Goal: Information Seeking & Learning: Learn about a topic

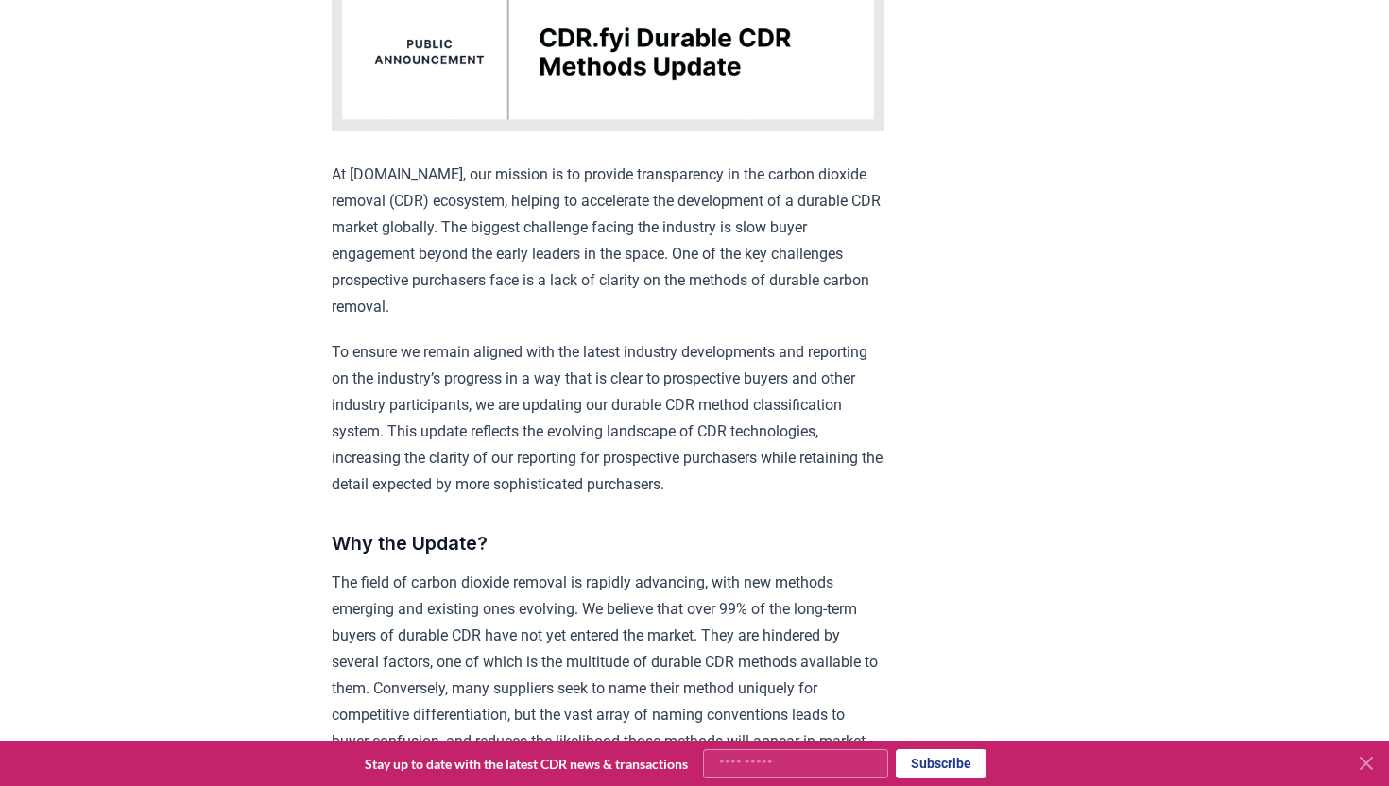
scroll to position [777, 0]
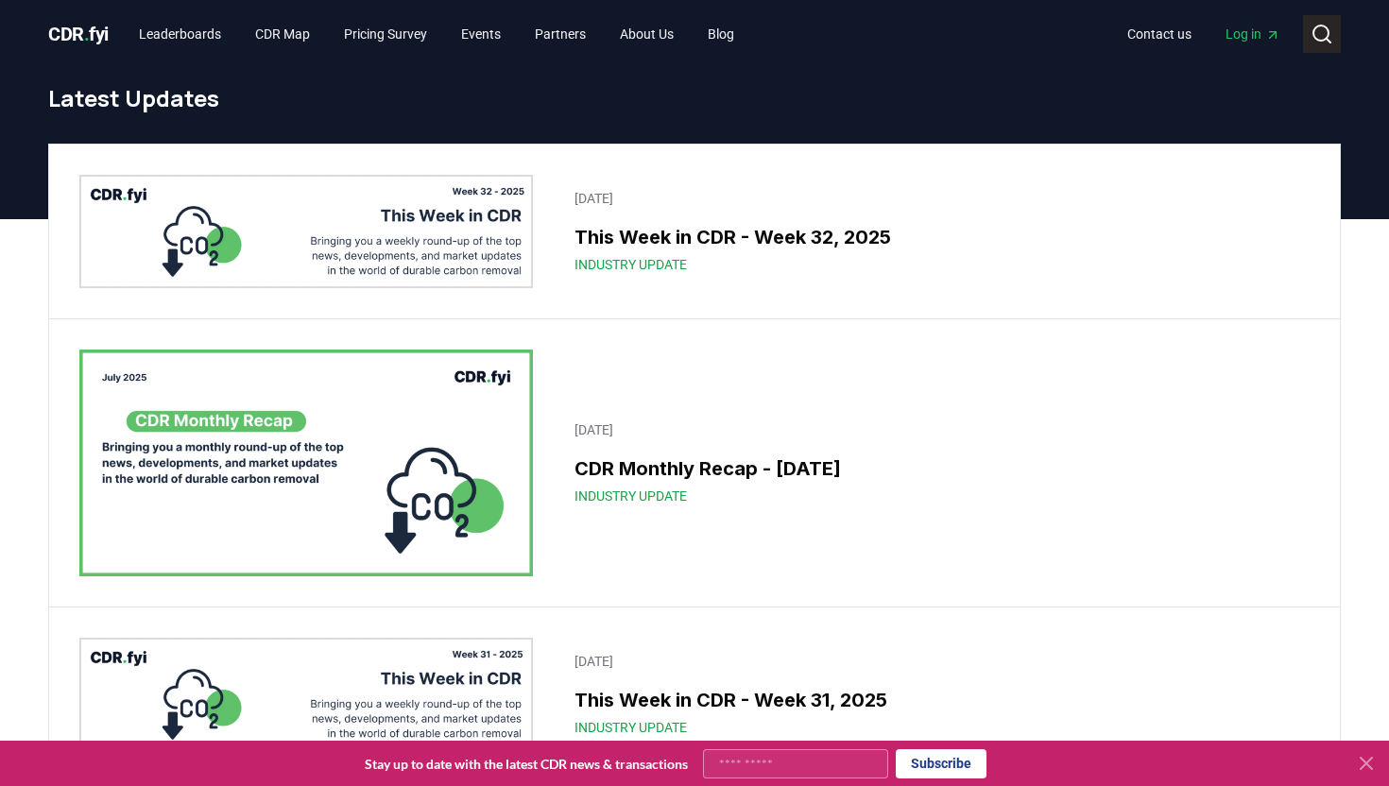
click at [1317, 32] on icon at bounding box center [1322, 34] width 23 height 23
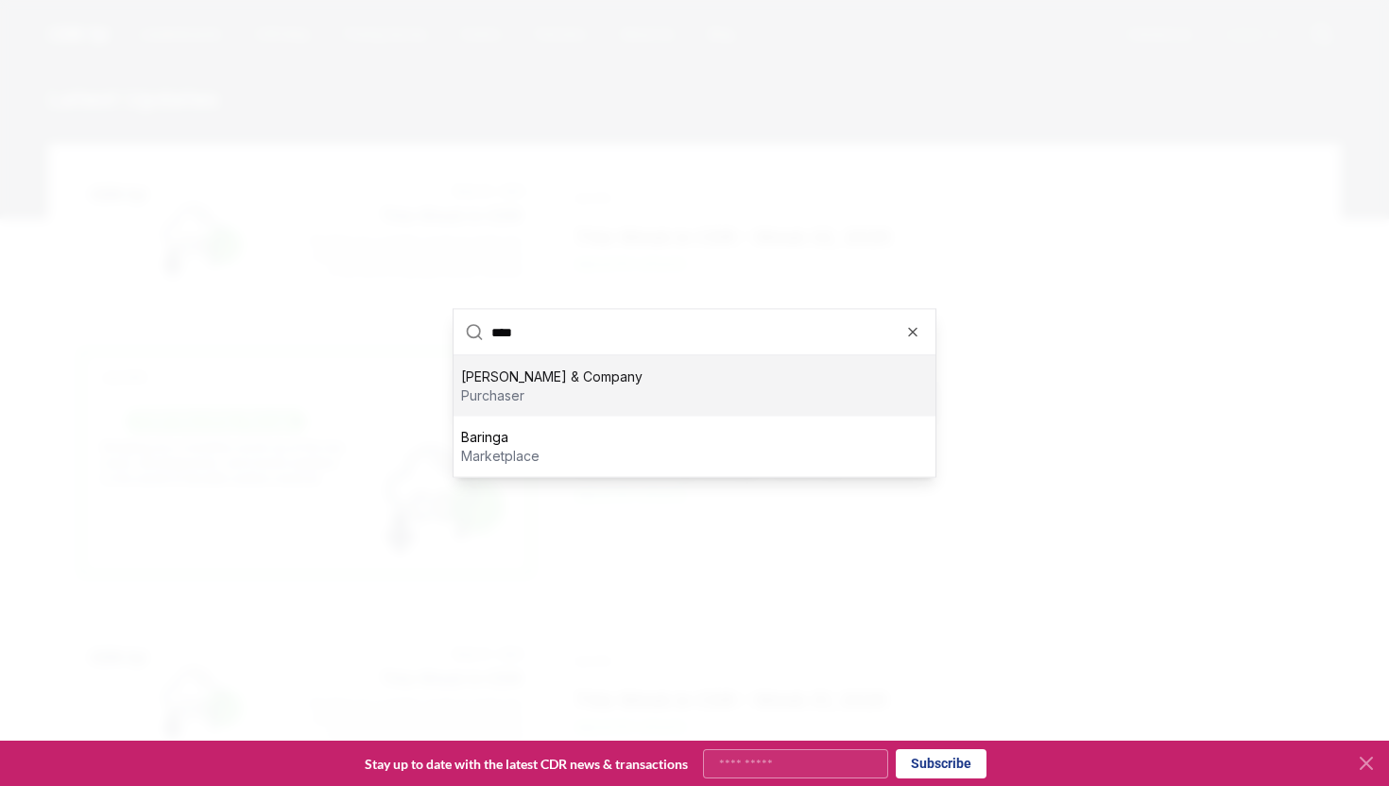
type input "****"
click at [474, 378] on p "Bain & Company" at bounding box center [551, 377] width 181 height 19
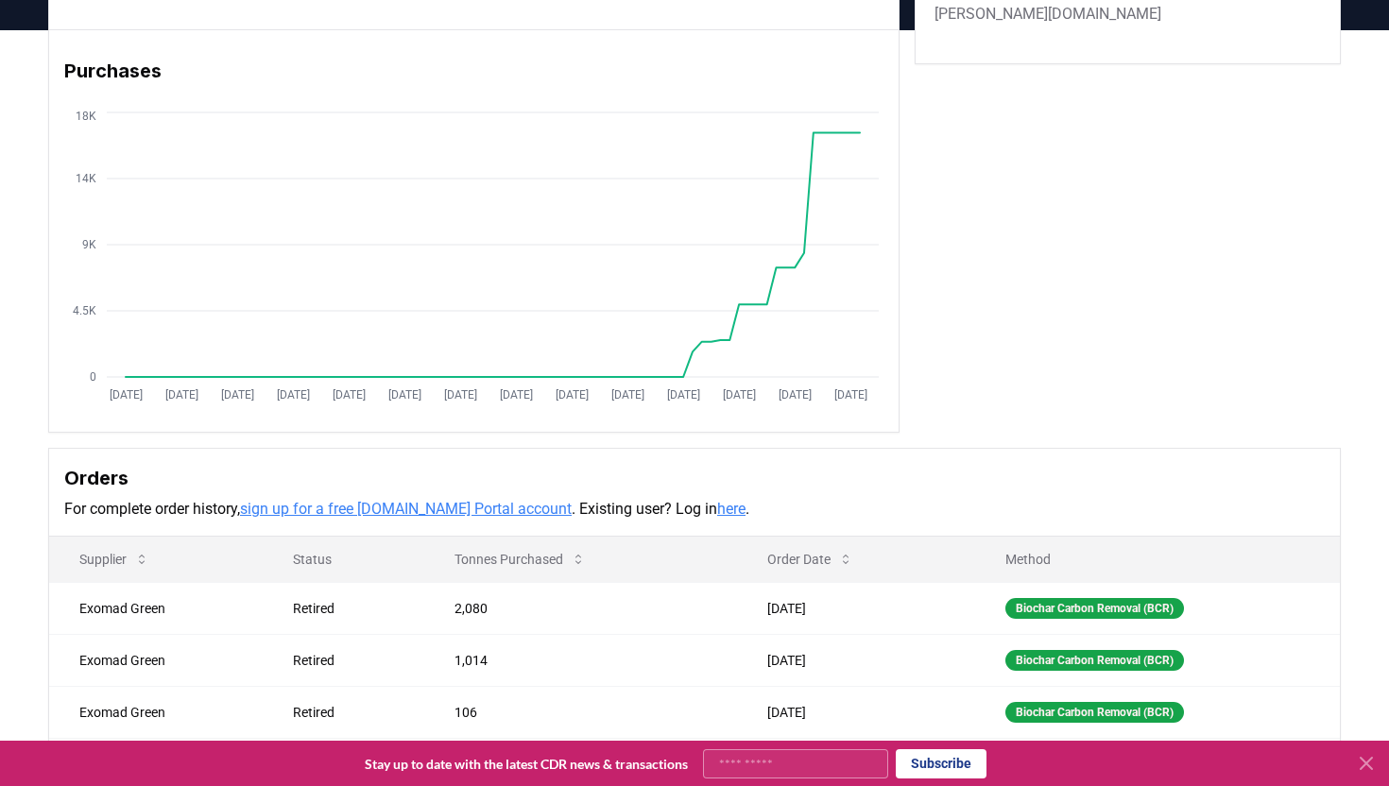
scroll to position [114, 0]
click at [1162, 198] on div "Purchaser Metrics Purchases Jan 2019 Jul 2019 Jan 2020 Jul 2020 Jan 2021 Jul 20…" at bounding box center [694, 193] width 1293 height 478
